Goal: Communication & Community: Answer question/provide support

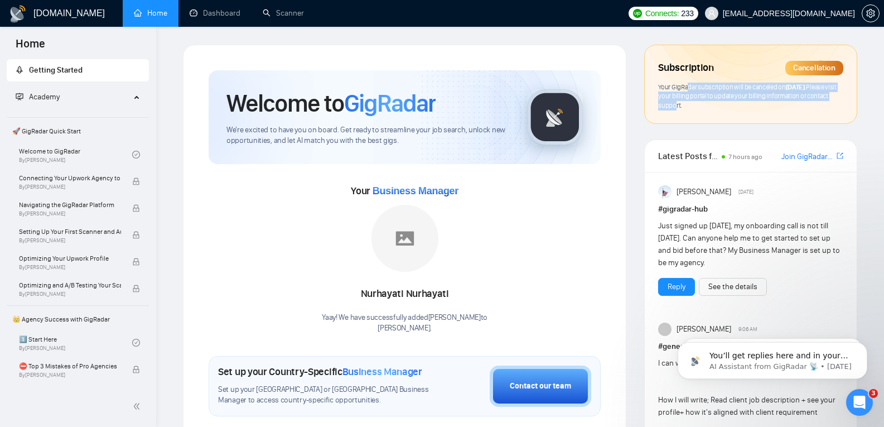
drag, startPoint x: 689, startPoint y: 86, endPoint x: 738, endPoint y: 114, distance: 56.2
click at [738, 114] on div "Subscription Cancellation Your GigRadar subscription will be canceled on [DATE]…" at bounding box center [751, 84] width 212 height 78
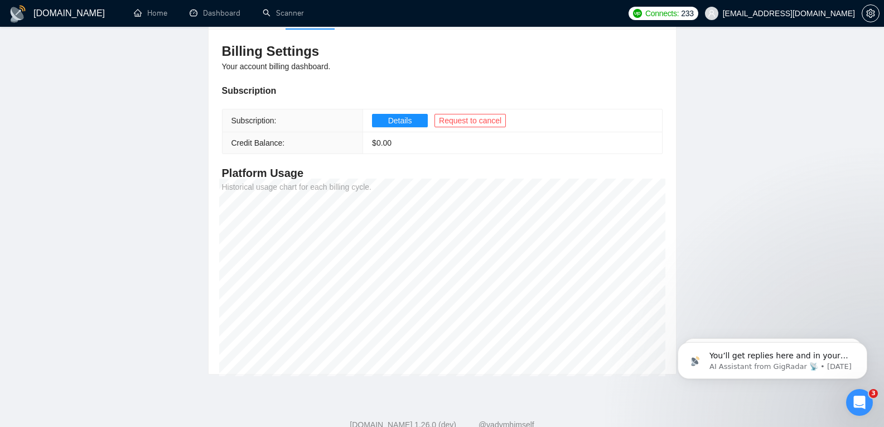
scroll to position [123, 0]
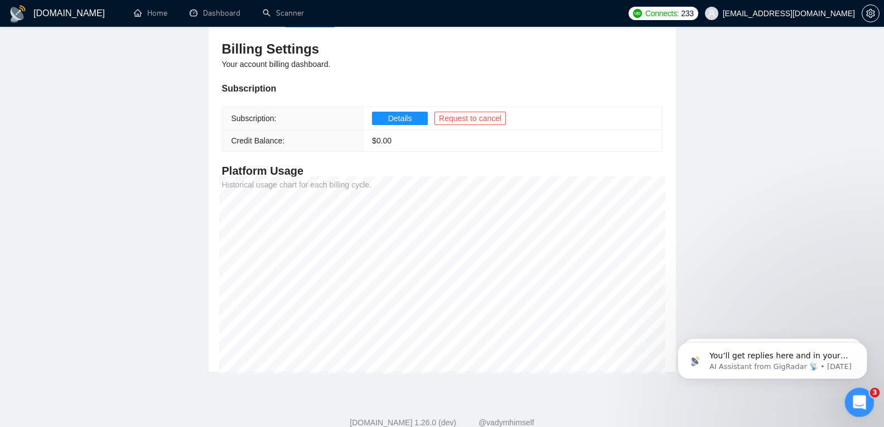
click at [853, 399] on icon "Open Intercom Messenger" at bounding box center [858, 401] width 18 height 18
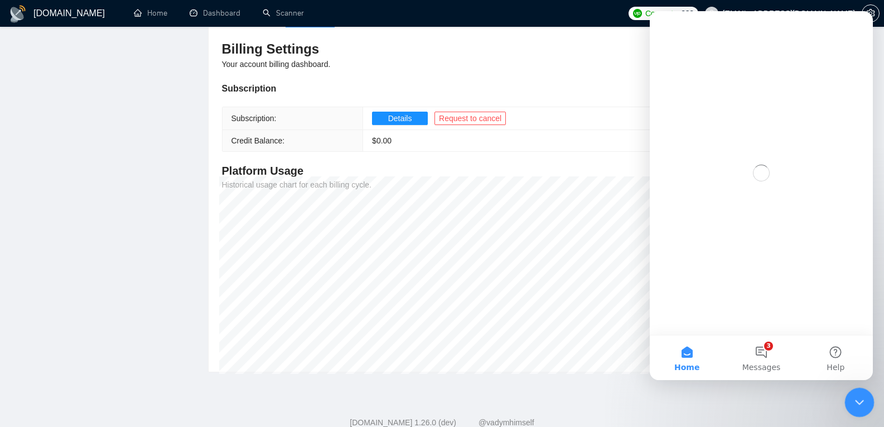
scroll to position [0, 0]
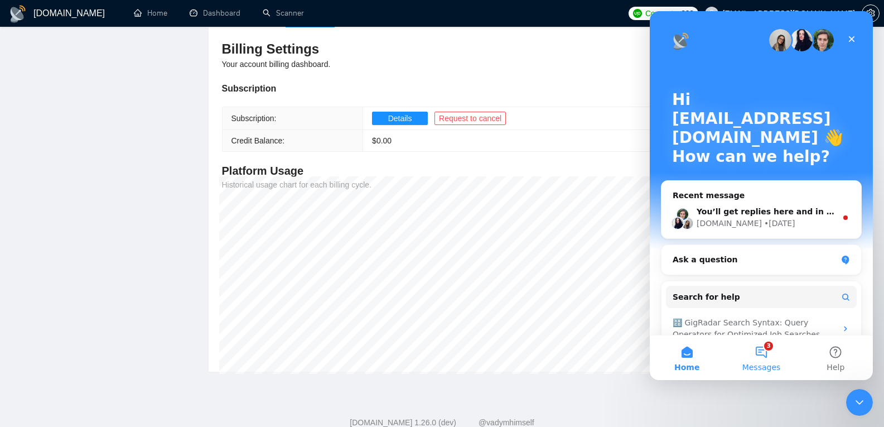
click at [767, 339] on button "3 Messages" at bounding box center [761, 357] width 74 height 45
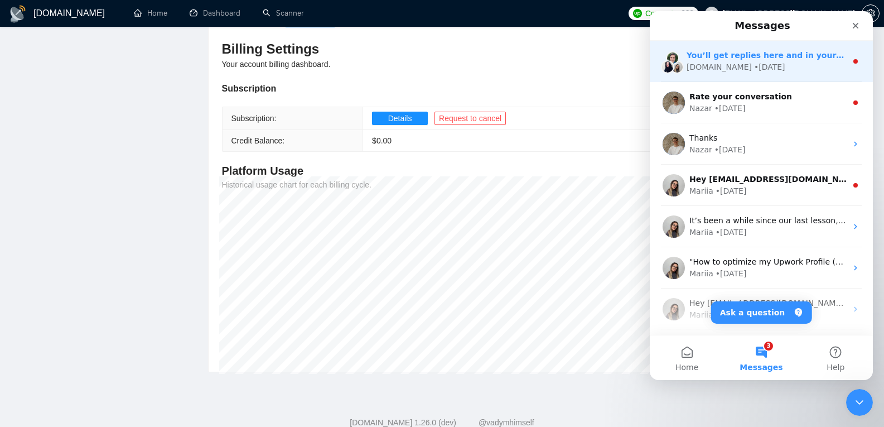
click at [759, 69] on div "[DOMAIN_NAME] • [DATE]" at bounding box center [767, 67] width 160 height 12
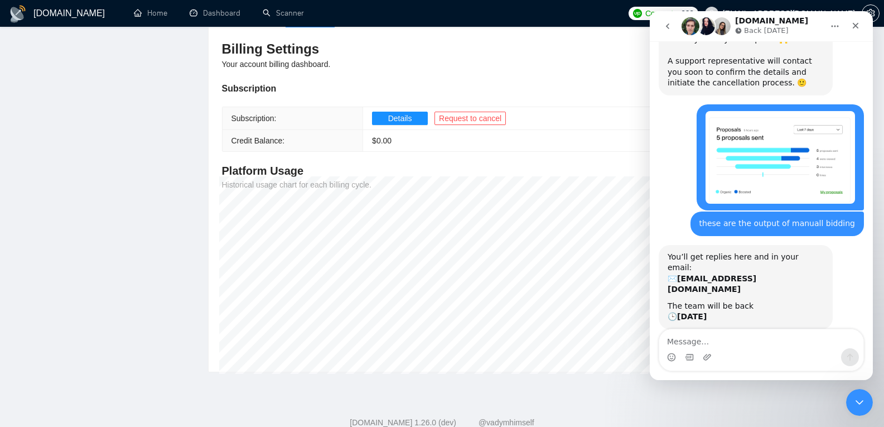
scroll to position [675, 0]
click at [664, 27] on icon "go back" at bounding box center [667, 26] width 9 height 9
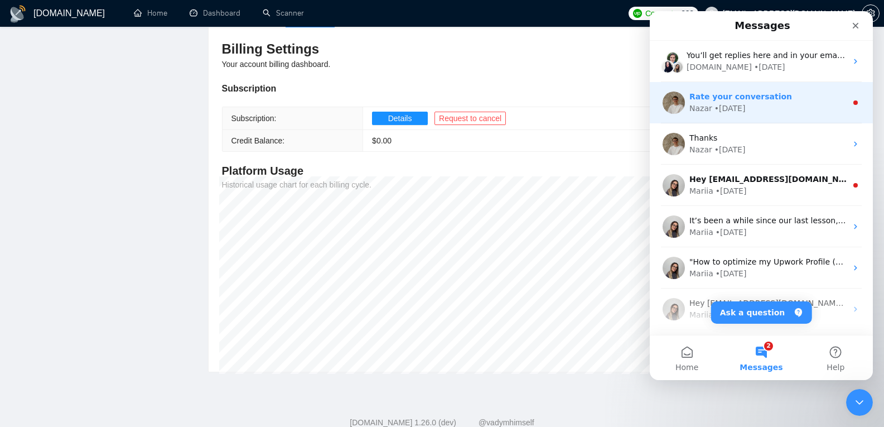
click at [782, 105] on div "Nazar • [DATE]" at bounding box center [767, 109] width 157 height 12
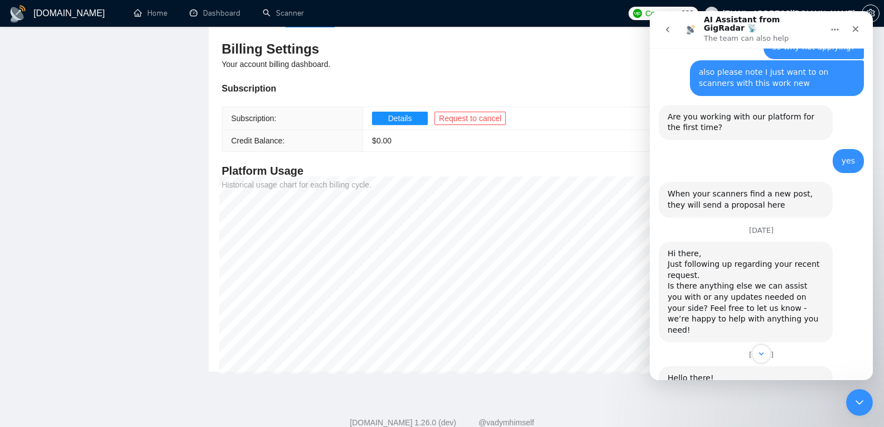
scroll to position [2910, 0]
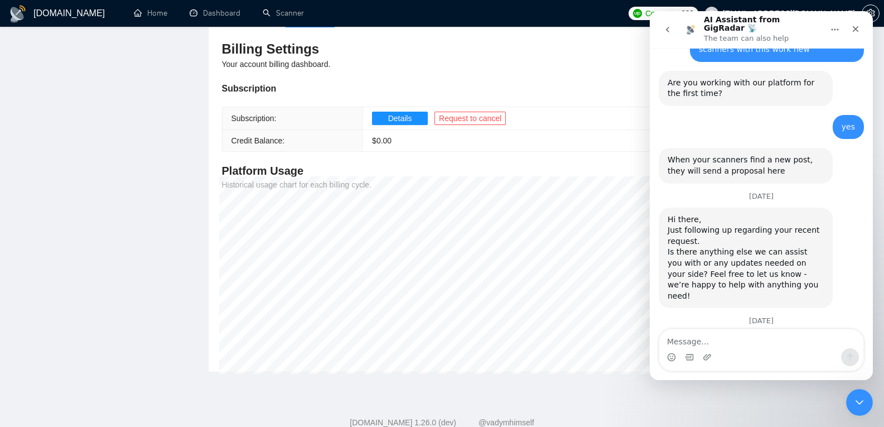
scroll to position [2936, 0]
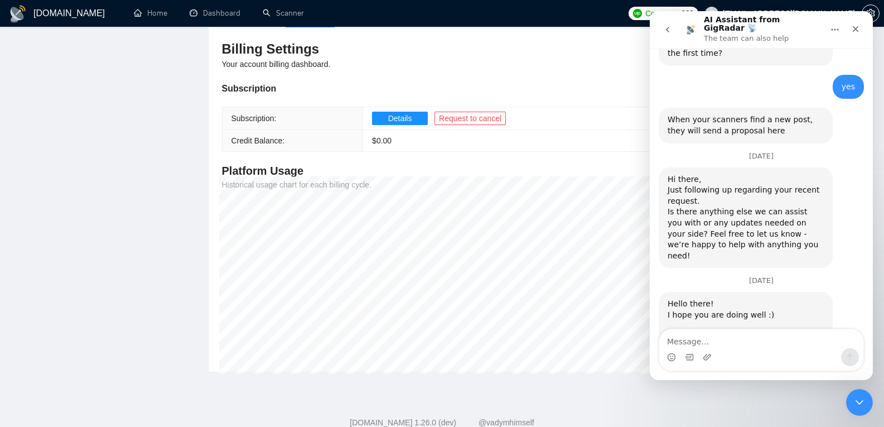
click at [665, 35] on button "go back" at bounding box center [667, 29] width 21 height 21
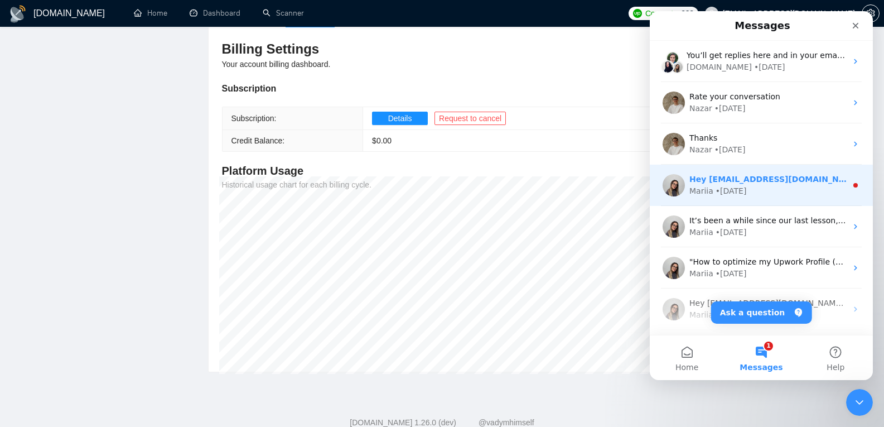
click at [762, 201] on div "Hey [EMAIL_ADDRESS][DOMAIN_NAME], Looks like your Upwork agency [PERSON_NAME] r…" at bounding box center [761, 185] width 223 height 41
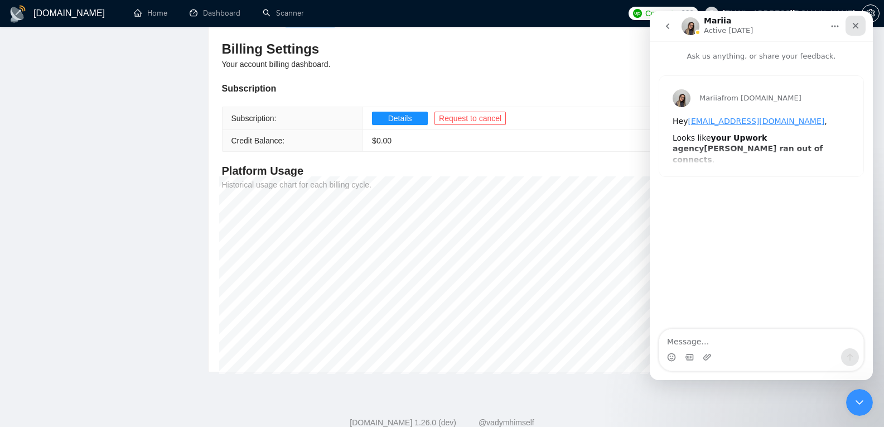
click at [859, 27] on icon "Close" at bounding box center [855, 25] width 9 height 9
